Goal: Task Accomplishment & Management: Complete application form

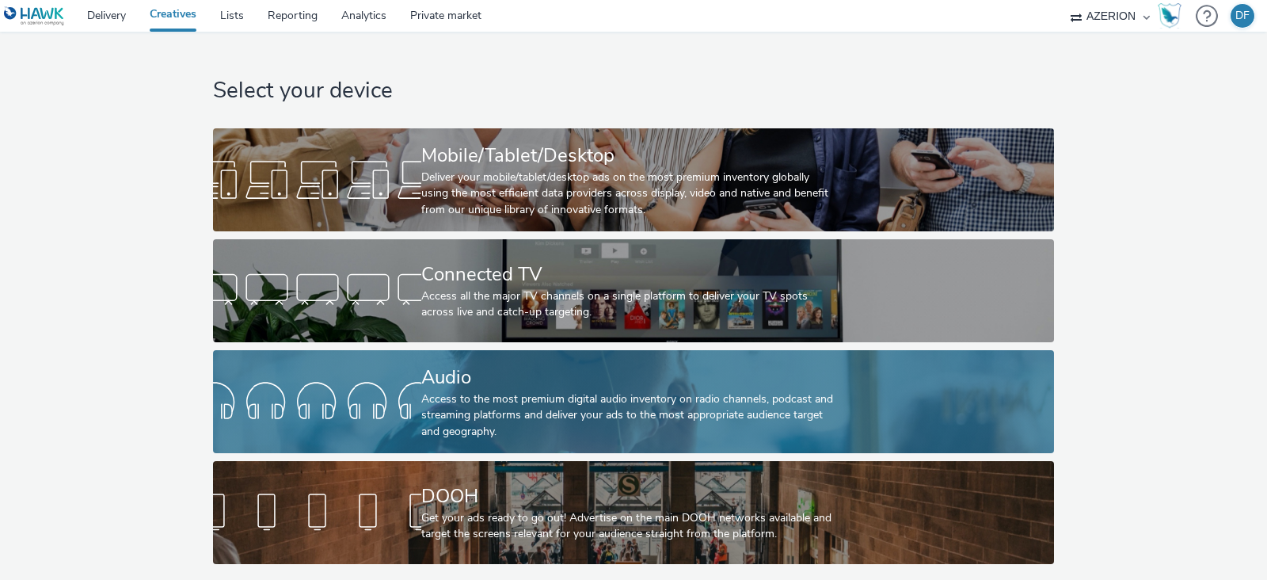
click at [630, 400] on div "Access to the most premium digital audio inventory on radio channels, podcast a…" at bounding box center [629, 415] width 417 height 48
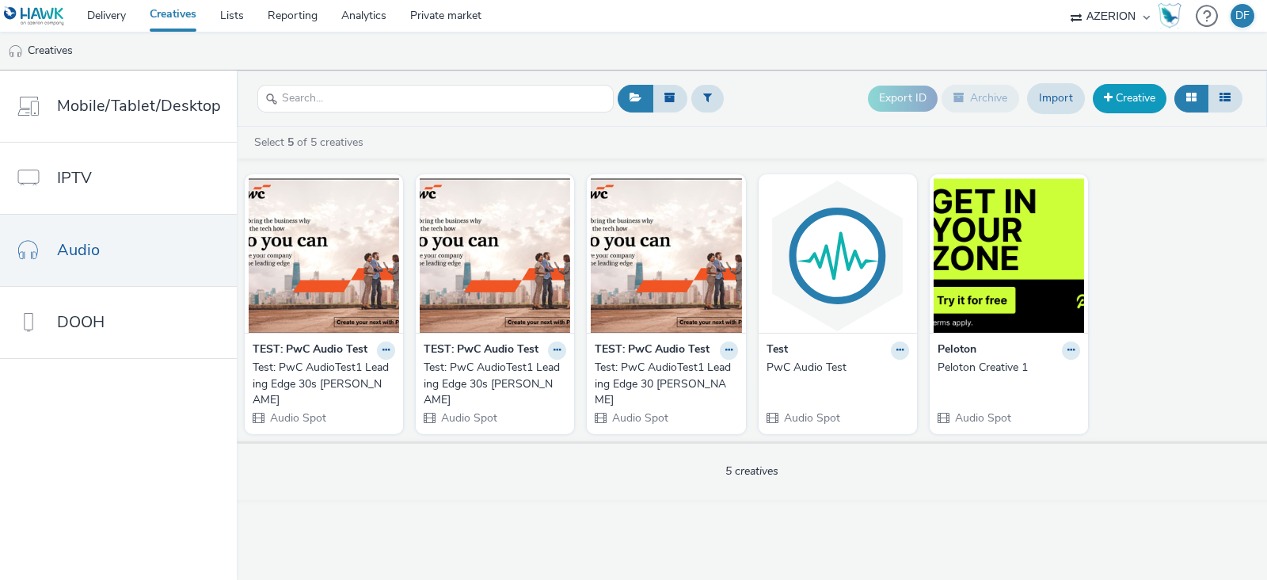
click at [1117, 101] on link "Creative" at bounding box center [1130, 98] width 74 height 29
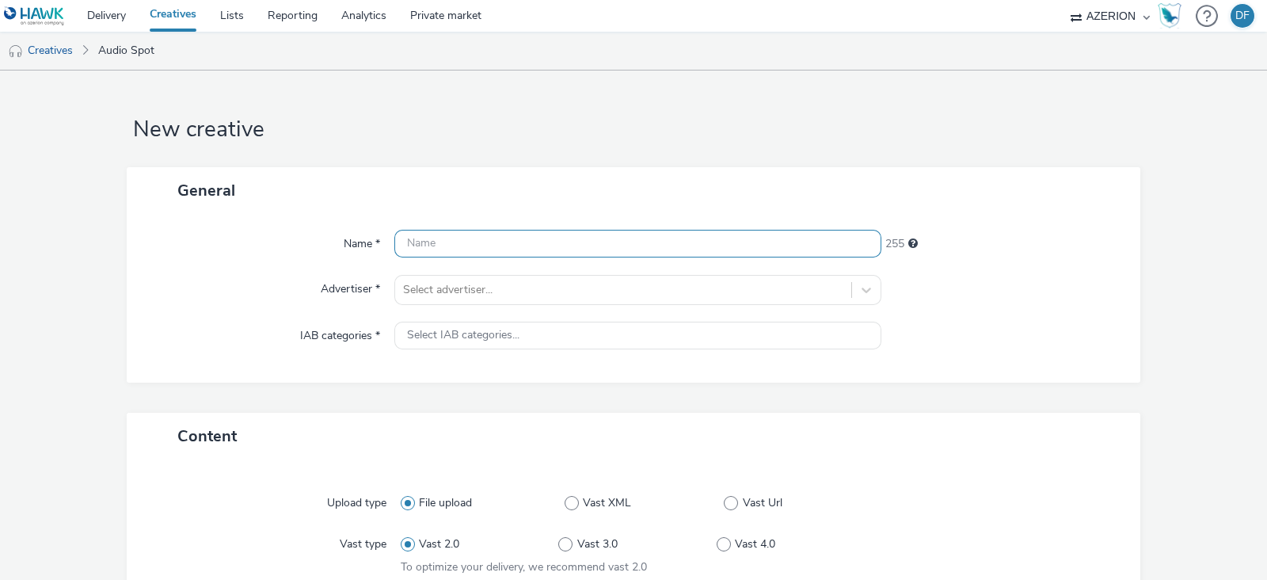
click at [514, 231] on input "text" at bounding box center [637, 244] width 487 height 28
paste input "Azerion_FBFS_FY25_Brand_[US_STATE]_Streaming Audio_[MEDICAL_DATA]_Demo-Behavior…"
type input "Azerion_FBFS_FY25_Brand_[US_STATE]_Streaming Audio_[MEDICAL_DATA]_Demo-Behavior…"
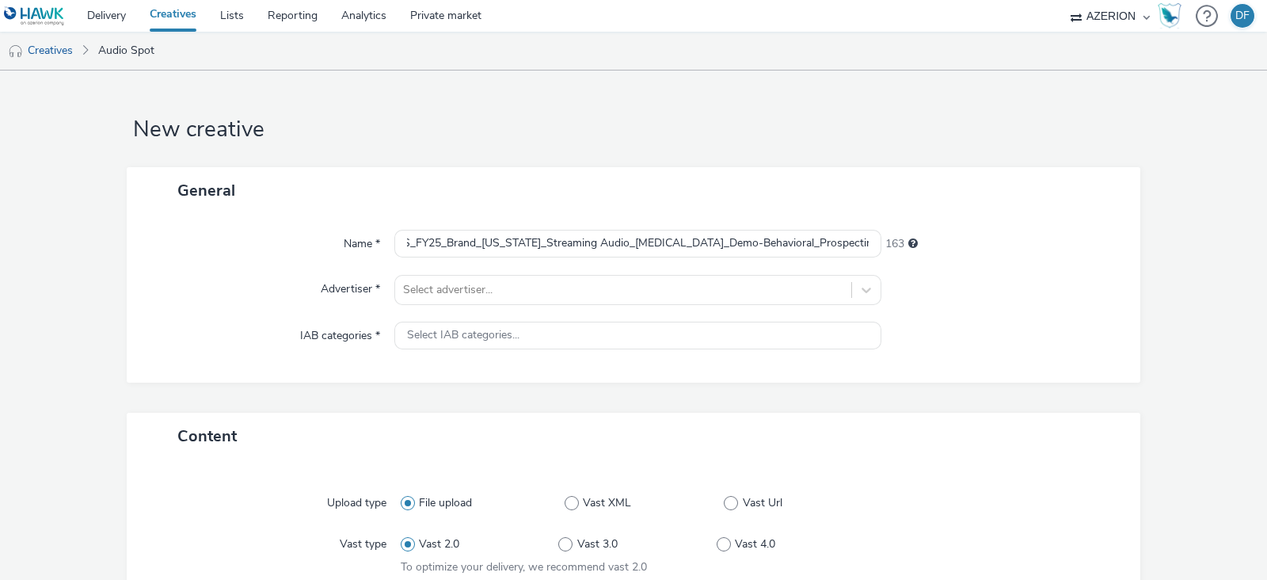
scroll to position [0, 0]
click at [965, 219] on div "Name * Azerion_FBFS_FY25_Brand_[US_STATE]_Streaming Audio_[MEDICAL_DATA]_Demo-B…" at bounding box center [634, 298] width 1014 height 169
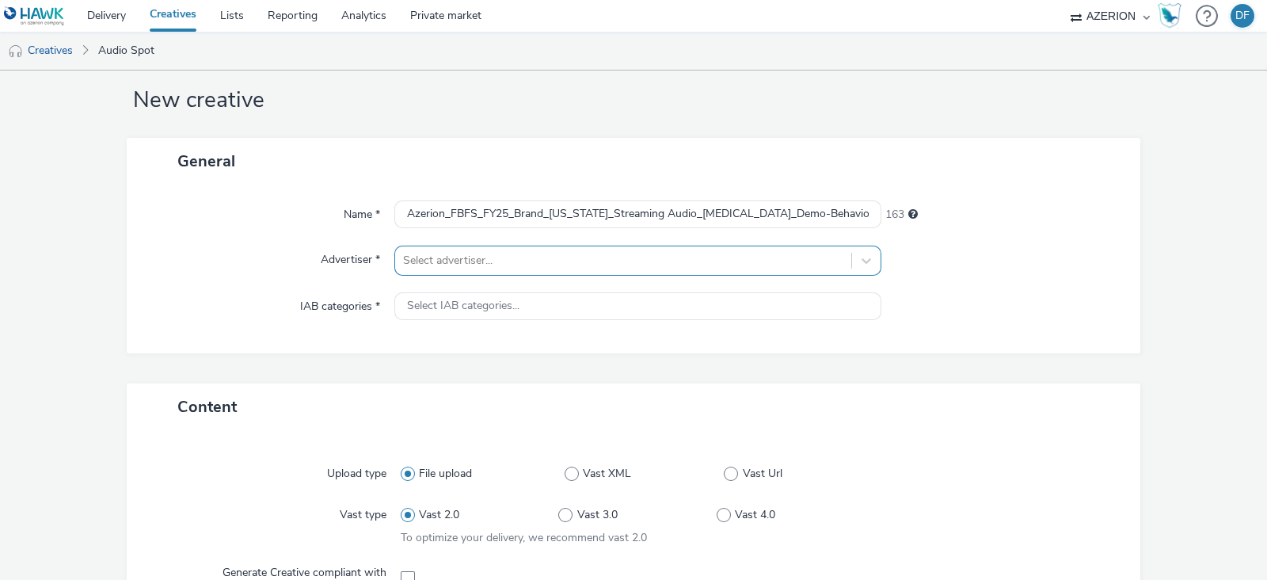
click at [546, 276] on div "Select advertiser..." at bounding box center [637, 261] width 487 height 30
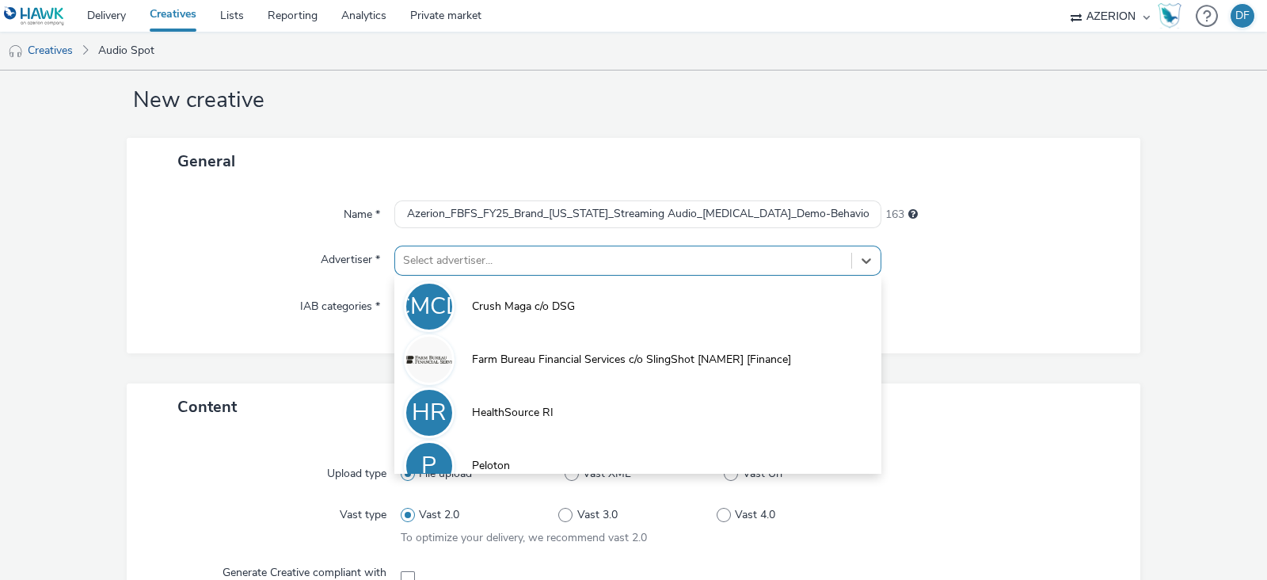
scroll to position [39, 0]
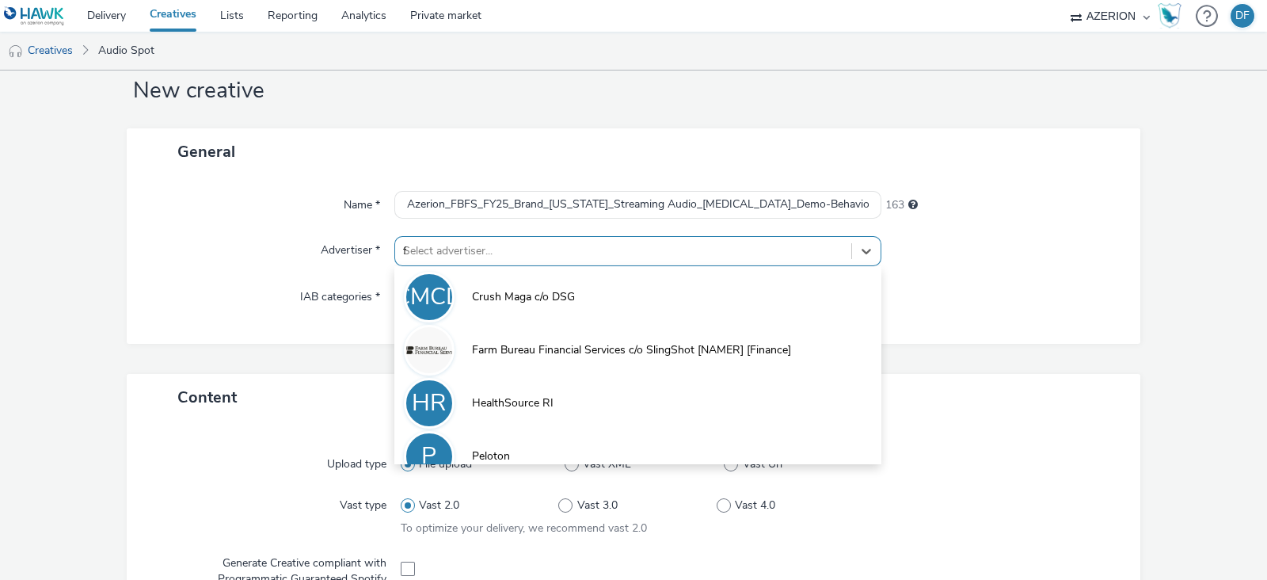
type input "far"
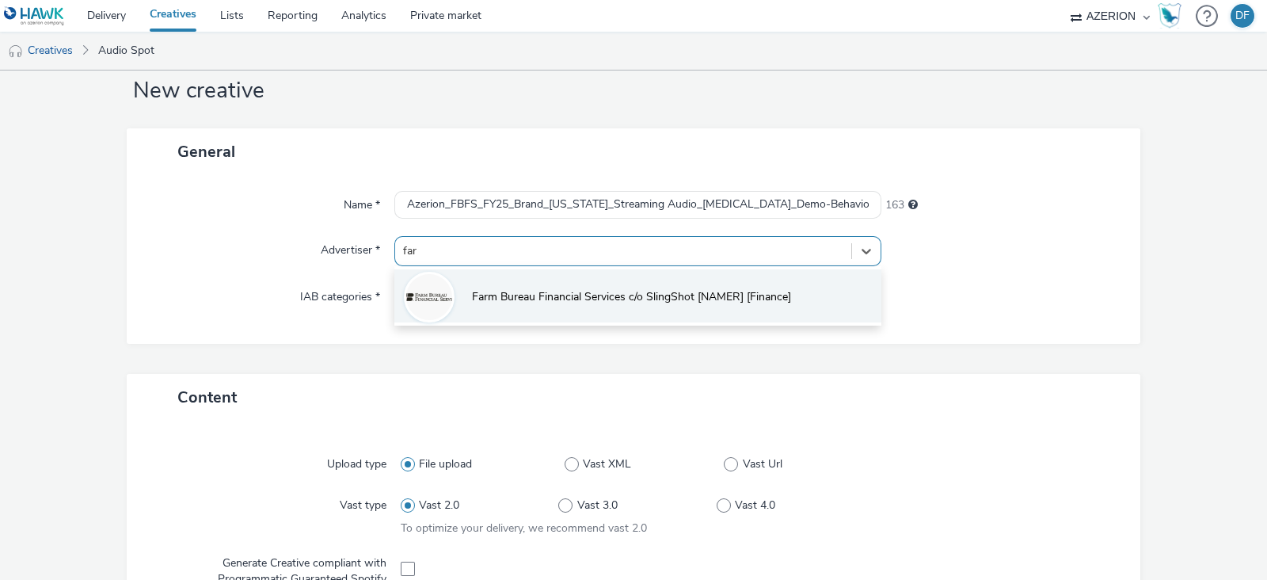
click at [550, 301] on span "Farm Bureau Financial Services c/o SlingShot [NAMER] [Finance]" at bounding box center [631, 297] width 319 height 16
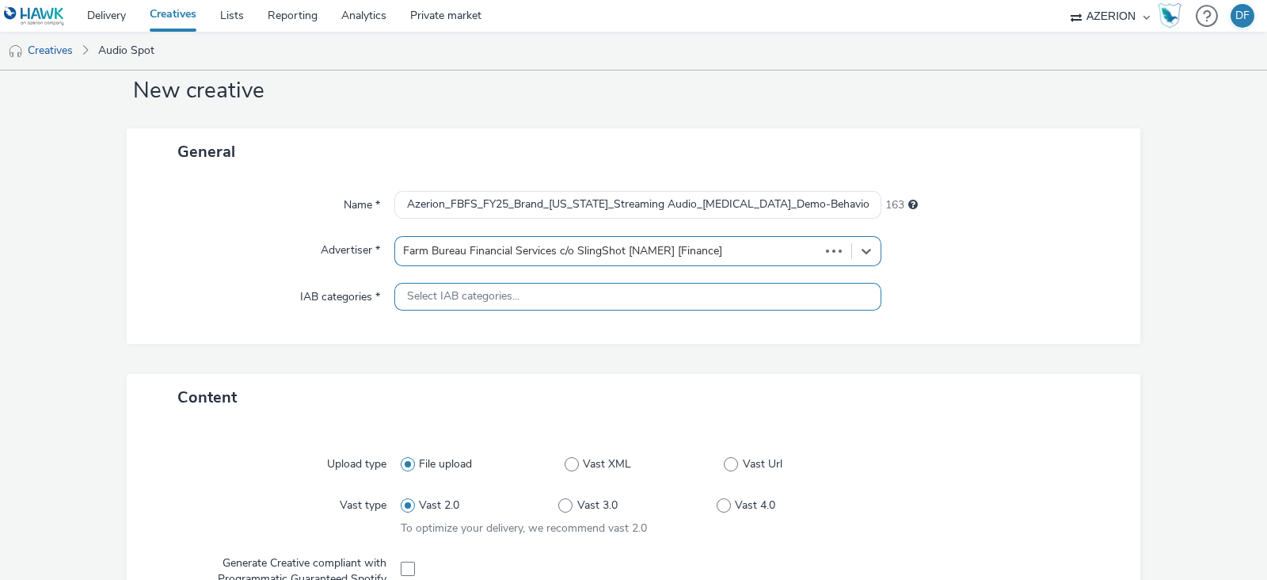
type input "[URL][DOMAIN_NAME]"
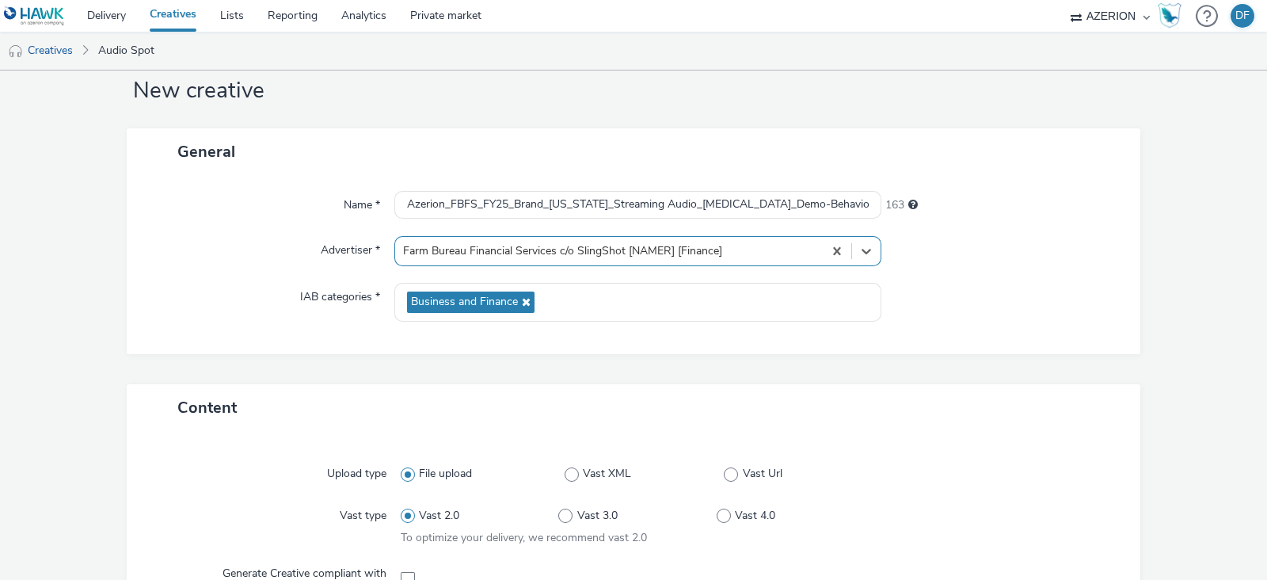
click at [295, 350] on div "Name * Azerion_FBFS_FY25_Brand_[US_STATE]_Streaming Audio_[MEDICAL_DATA]_Demo-B…" at bounding box center [634, 264] width 1014 height 179
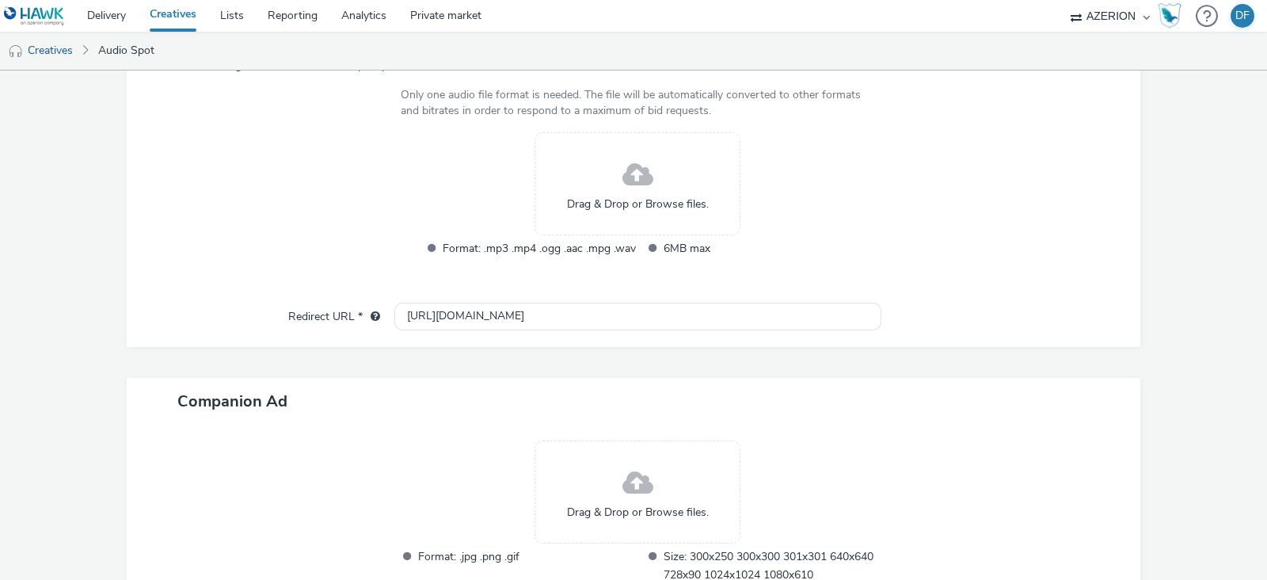
scroll to position [336, 0]
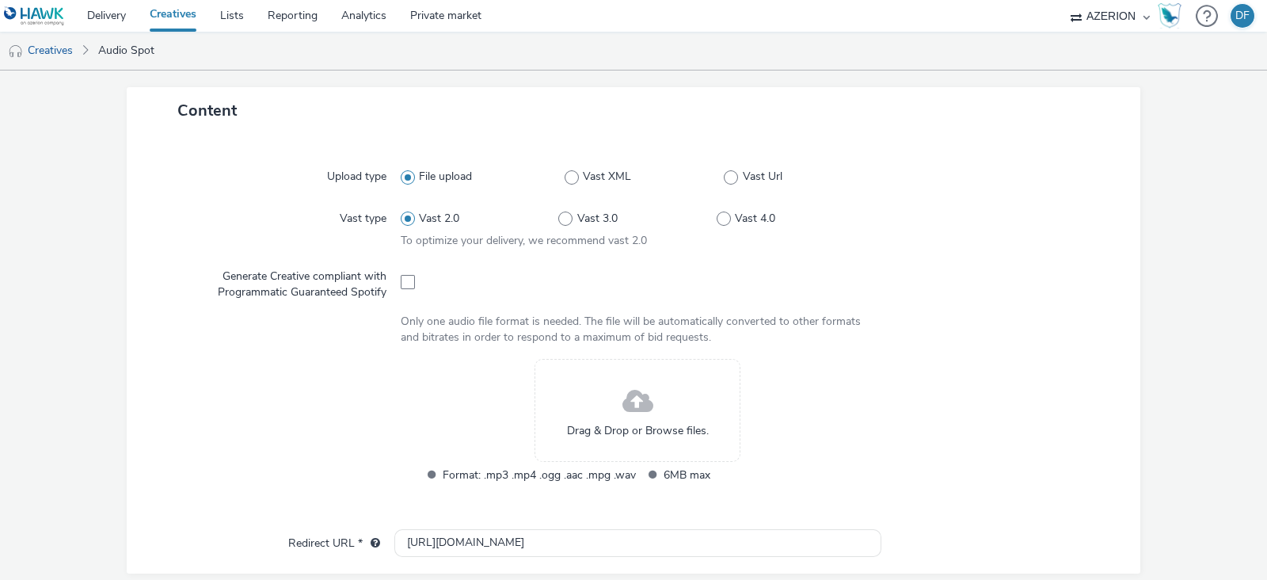
click at [608, 381] on div "Drag & Drop or Browse files." at bounding box center [638, 410] width 206 height 103
click at [401, 278] on span at bounding box center [408, 282] width 14 height 14
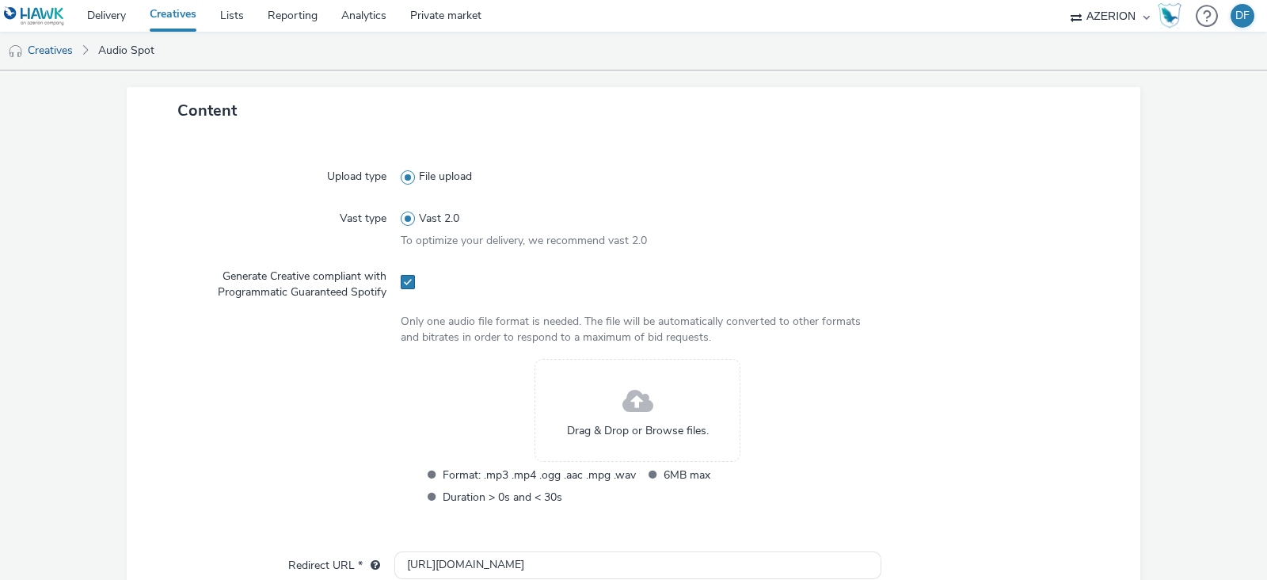
click at [401, 278] on span at bounding box center [408, 282] width 14 height 14
checkbox input "false"
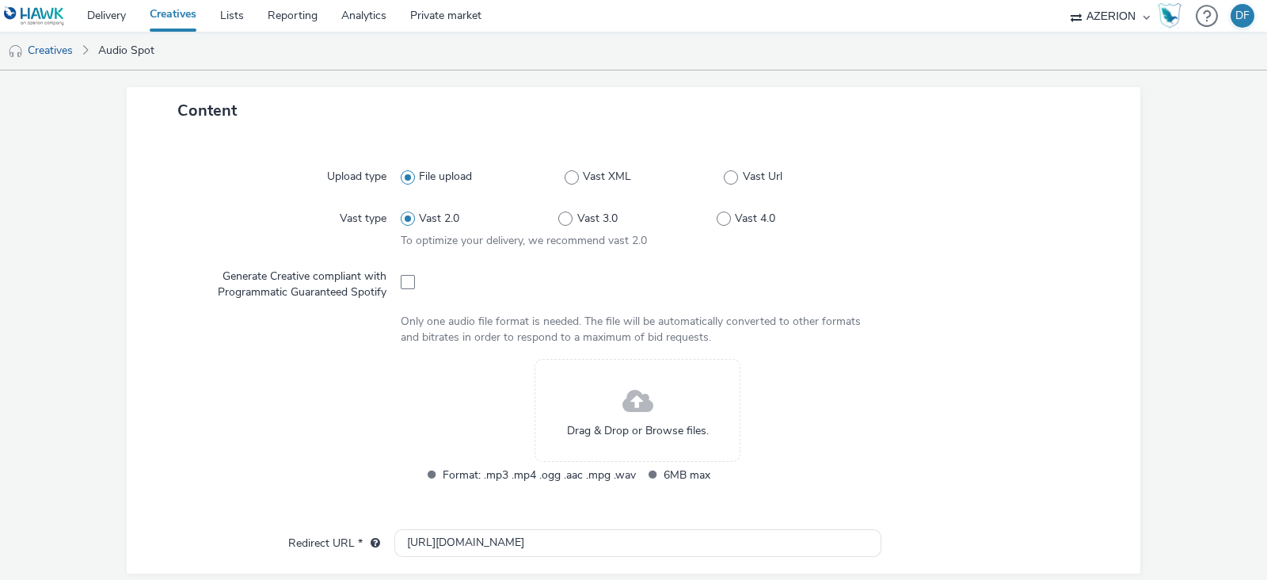
click at [554, 225] on div "Vast 2.0 Vast 3.0 Vast 4.0" at bounding box center [638, 218] width 474 height 29
click at [558, 218] on span at bounding box center [565, 218] width 14 height 14
click at [558, 218] on input "Vast 3.0" at bounding box center [563, 219] width 10 height 10
radio input "false"
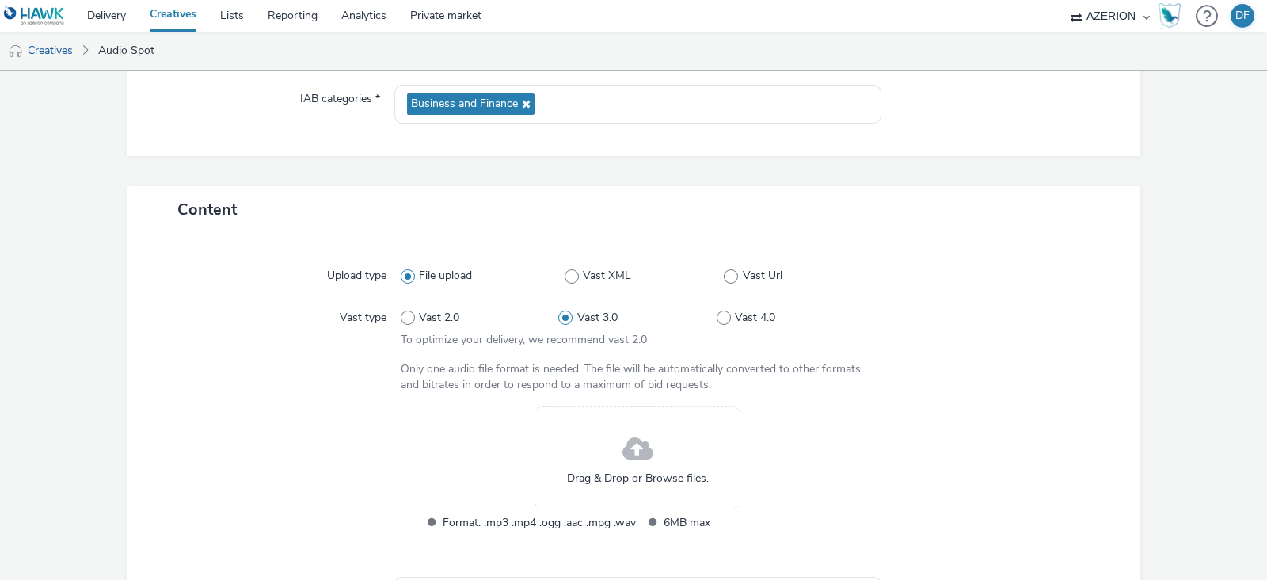
scroll to position [225, 0]
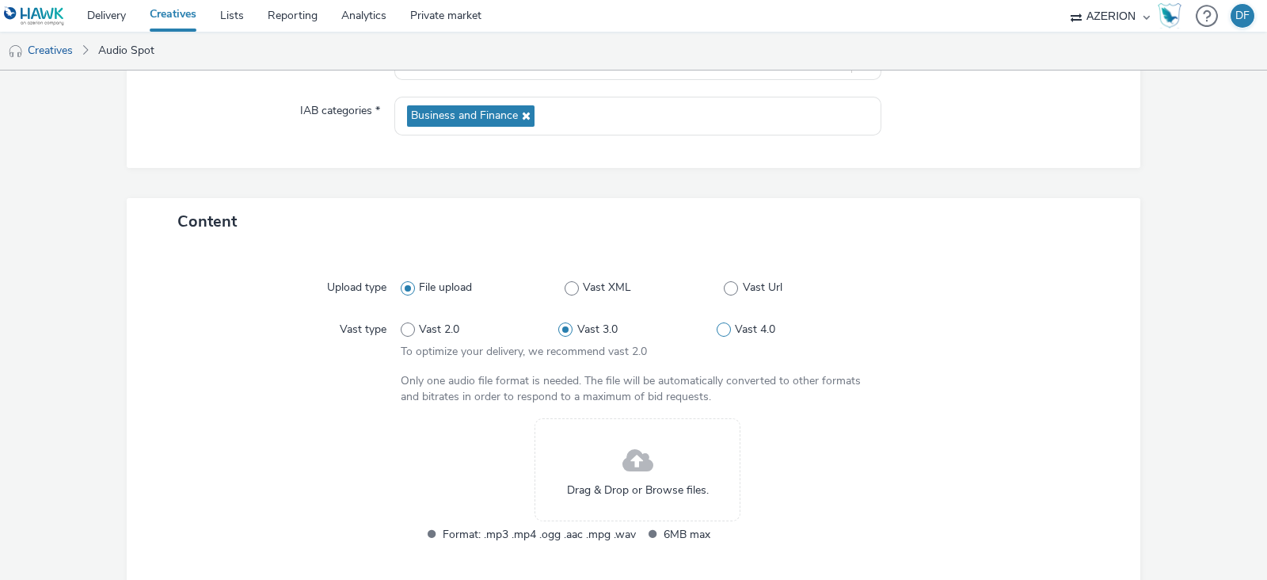
click at [717, 330] on span at bounding box center [724, 329] width 14 height 14
click at [717, 330] on input "Vast 4.0" at bounding box center [722, 330] width 10 height 10
radio input "false"
radio input "true"
click at [419, 326] on span "Vast 2.0" at bounding box center [439, 330] width 40 height 16
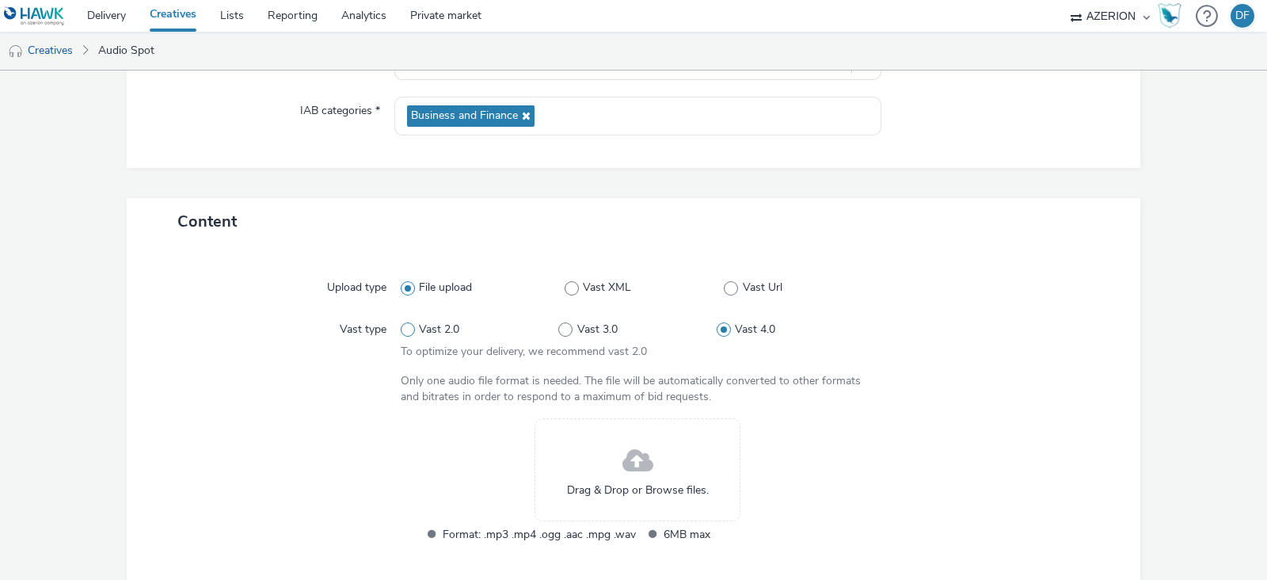
click at [411, 326] on input "Vast 2.0" at bounding box center [406, 330] width 10 height 10
radio input "true"
radio input "false"
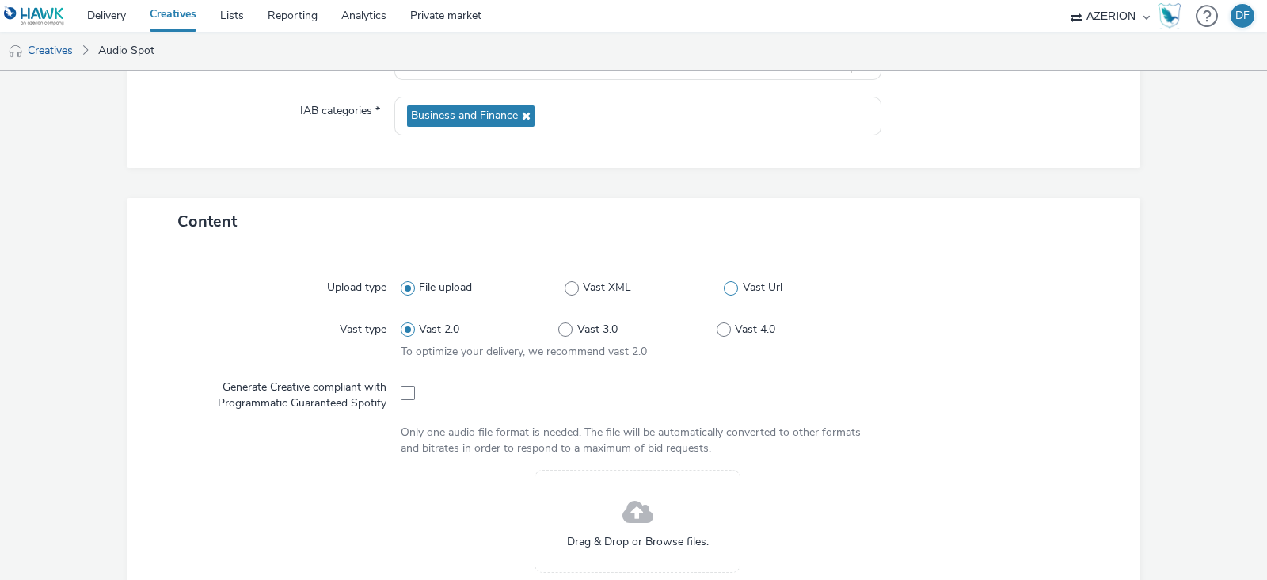
click at [730, 290] on label "Vast Url" at bounding box center [799, 288] width 150 height 16
click at [730, 290] on input "Vast Url" at bounding box center [729, 288] width 10 height 10
radio input "false"
radio input "true"
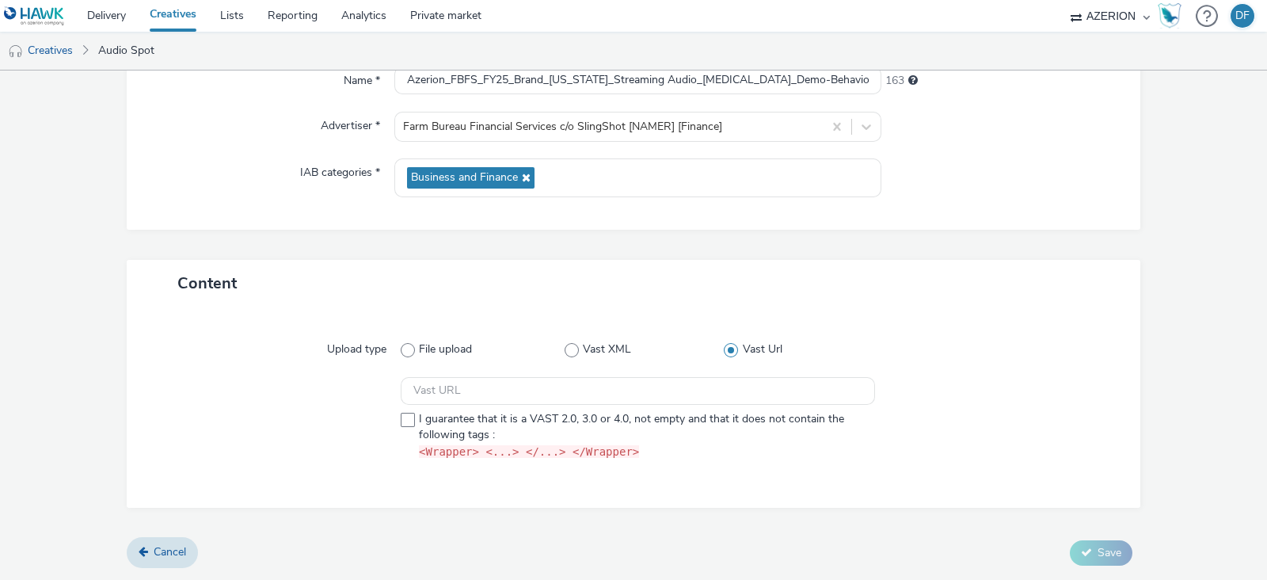
scroll to position [161, 0]
click at [409, 417] on label "I guarantee that it is a VAST 2.0, 3.0 or 4.0, not empty and that it does not c…" at bounding box center [638, 437] width 474 height 49
checkbox input "true"
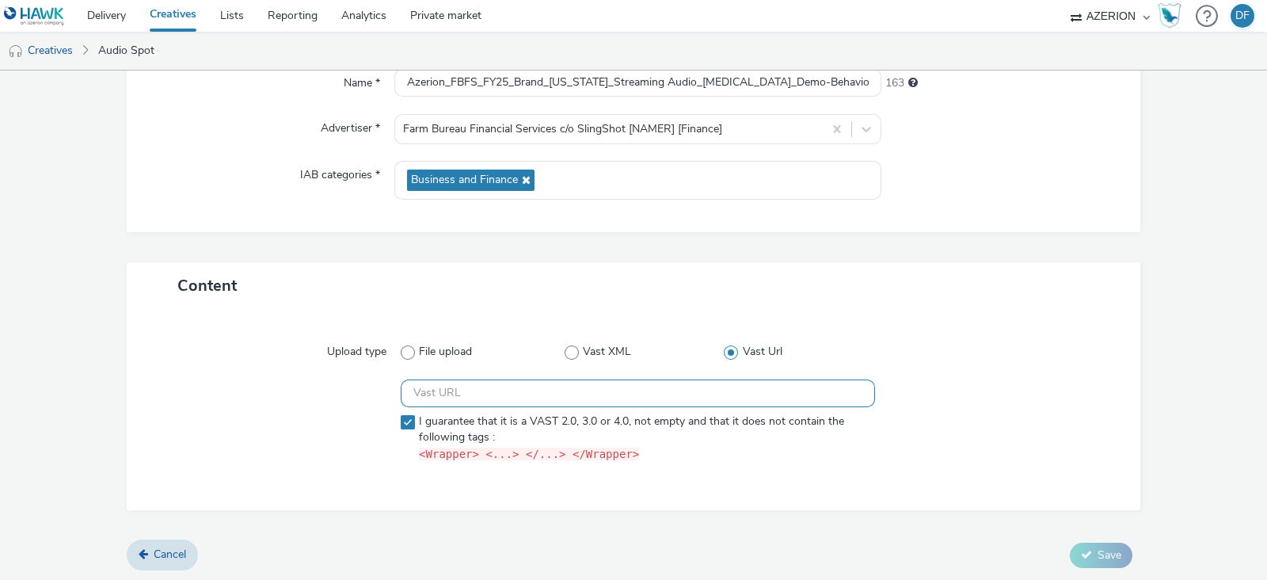
click at [468, 383] on input "text" at bounding box center [638, 393] width 474 height 28
paste input "https://[DOMAIN_NAME]/ddm/pfadx/[DOMAIN_NAME]/B32851993.412179135;sz=0x0;ord=[t…"
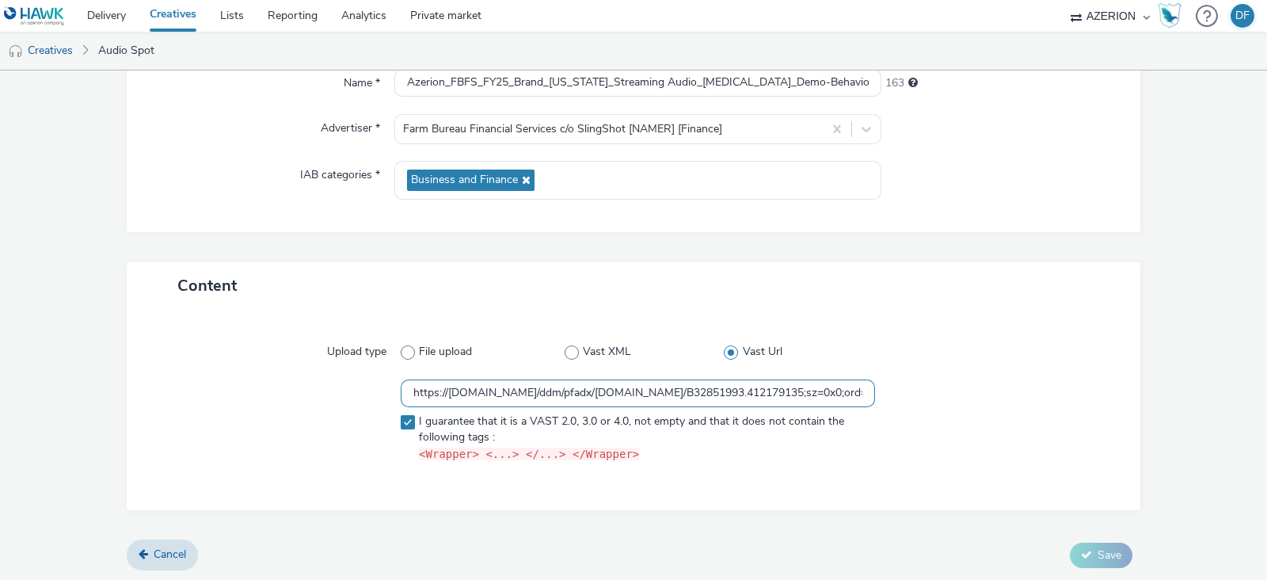
scroll to position [0, 1028]
type input "https://[DOMAIN_NAME]/ddm/pfadx/[DOMAIN_NAME]/B32851993.412179135;sz=0x0;ord=[t…"
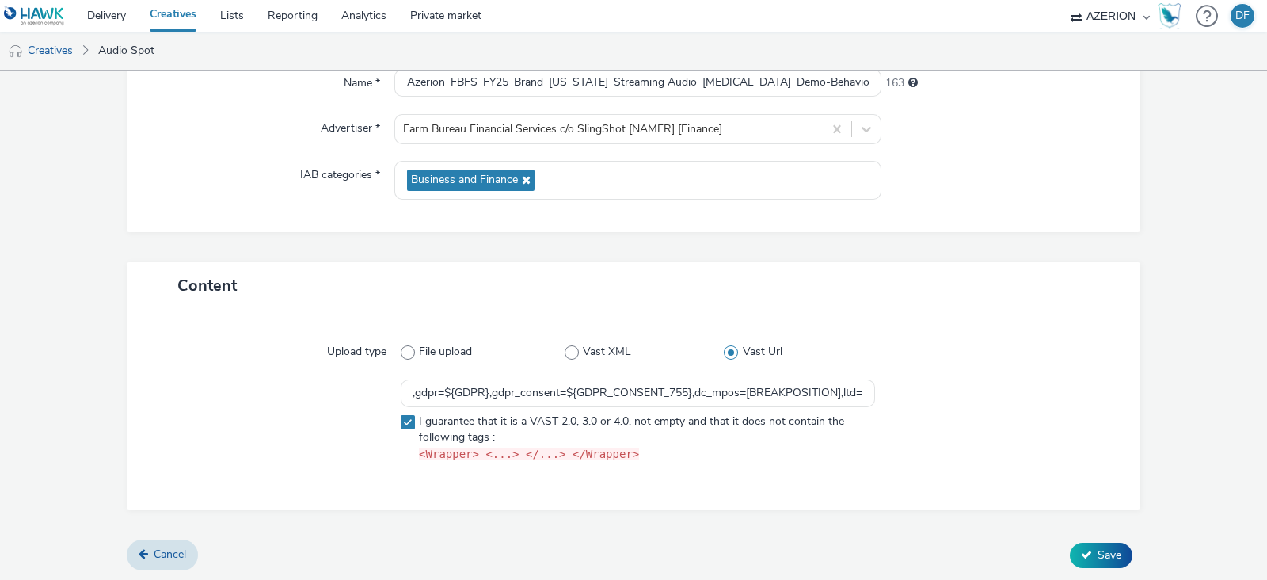
scroll to position [0, 0]
click at [840, 352] on label "Vast Url" at bounding box center [799, 352] width 150 height 16
click at [734, 352] on input "Vast Url" at bounding box center [729, 352] width 10 height 10
drag, startPoint x: 562, startPoint y: 382, endPoint x: 326, endPoint y: 404, distance: 237.9
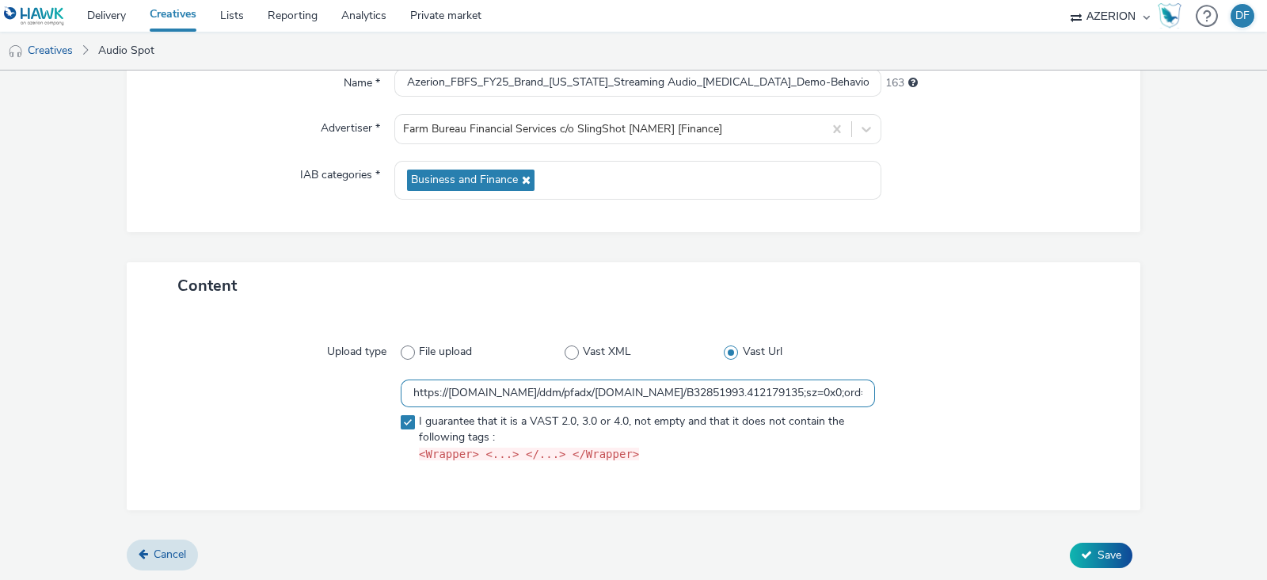
click at [326, 404] on div "https://[DOMAIN_NAME]/ddm/pfadx/[DOMAIN_NAME]/B32851993.412179135;sz=0x0;ord=[t…" at bounding box center [633, 424] width 957 height 90
click at [305, 372] on div "Upload type File upload Vast XML Vast Url https://[DOMAIN_NAME]/ddm/pfadx/[DOMA…" at bounding box center [634, 409] width 982 height 169
